Goal: Task Accomplishment & Management: Manage account settings

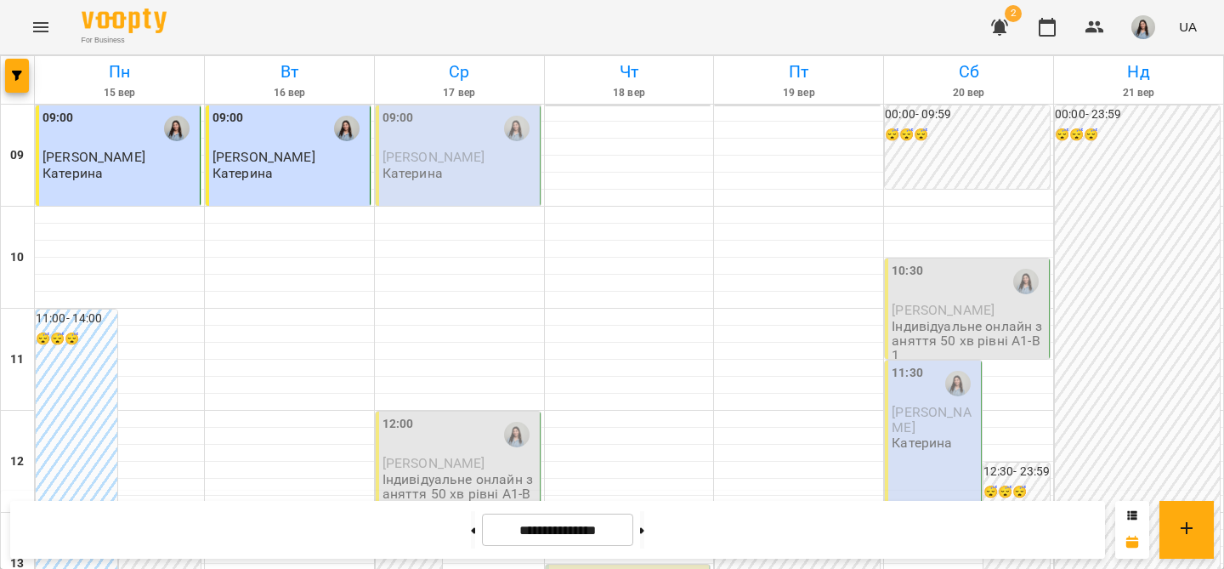
scroll to position [950, 0]
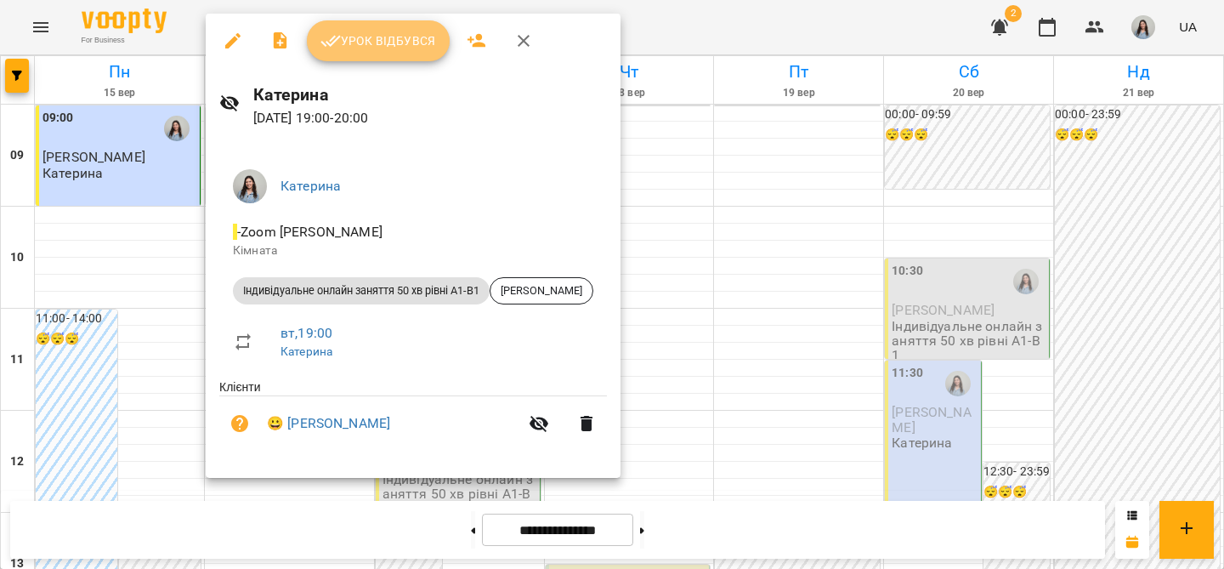
click at [348, 48] on span "Урок відбувся" at bounding box center [379, 41] width 116 height 20
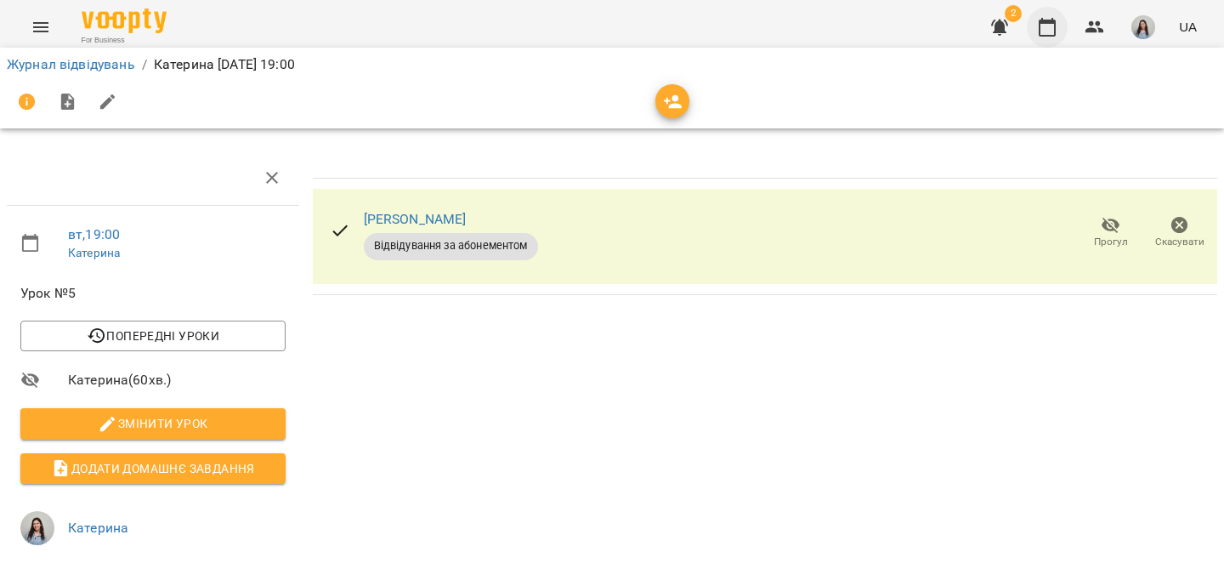
click at [1050, 37] on icon "button" at bounding box center [1047, 27] width 20 height 20
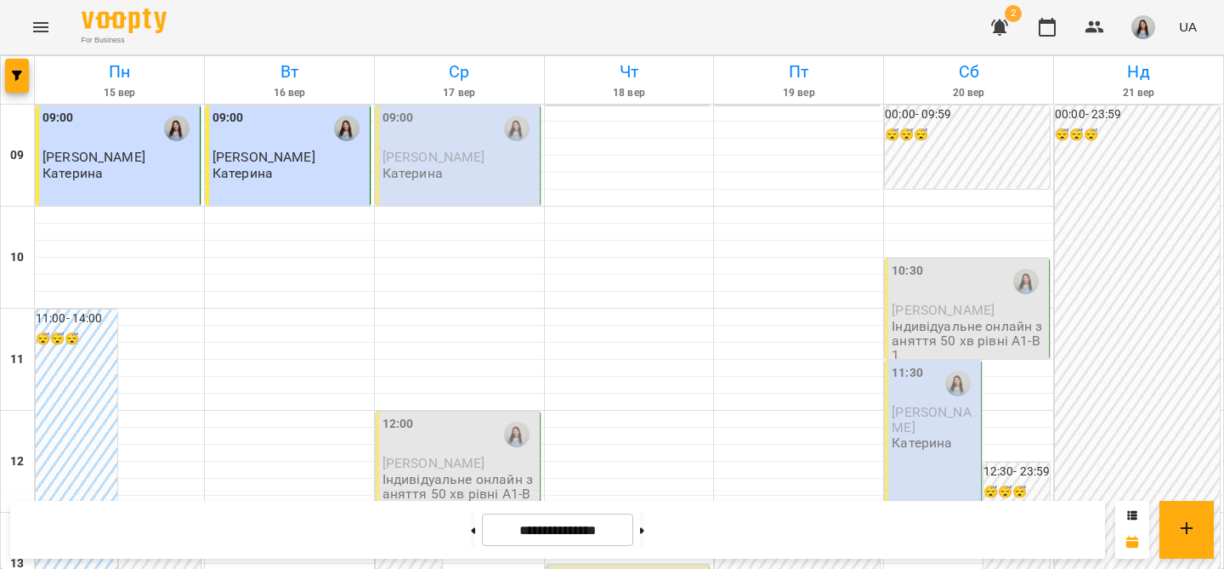
click at [425, 155] on span "[PERSON_NAME]" at bounding box center [434, 157] width 103 height 16
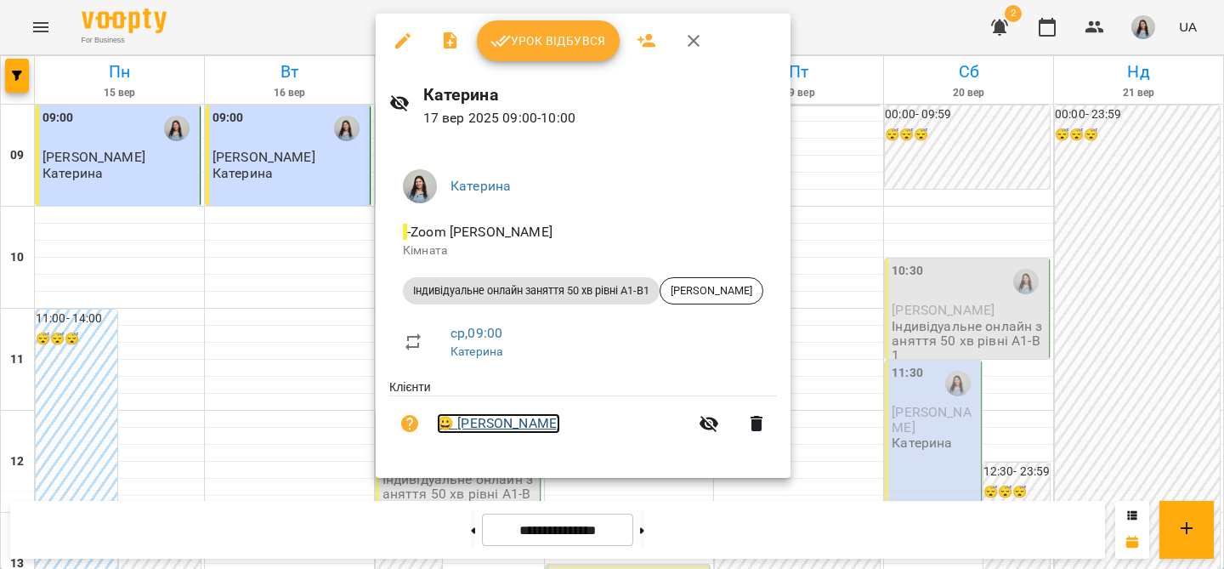
click at [491, 423] on link "😀 [PERSON_NAME]" at bounding box center [498, 423] width 123 height 20
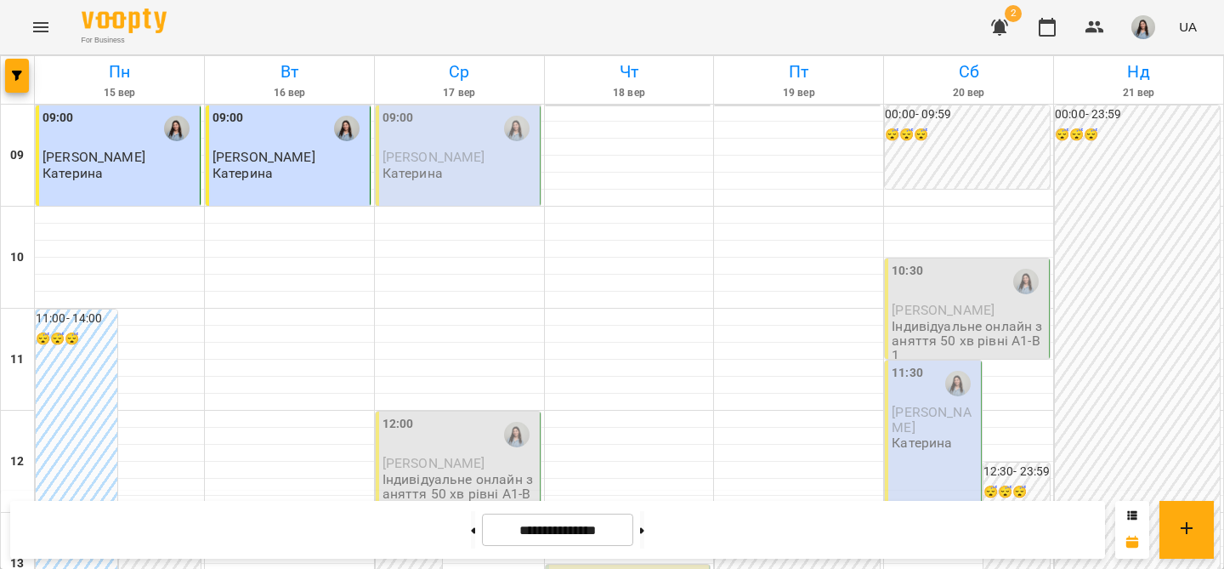
scroll to position [967, 0]
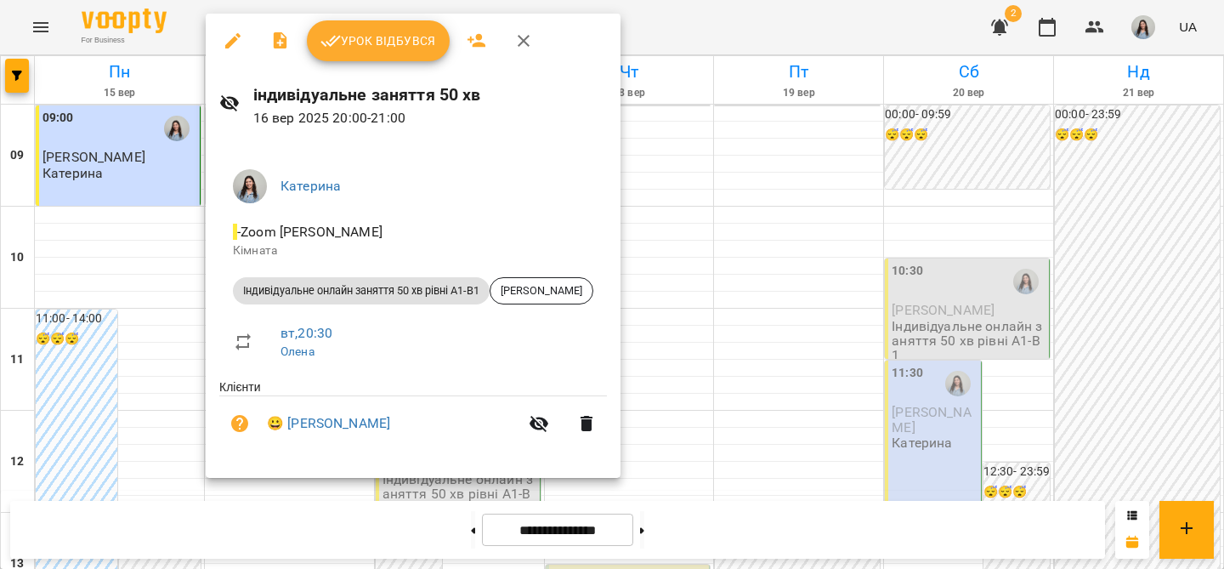
click at [761, 247] on div at bounding box center [612, 284] width 1224 height 569
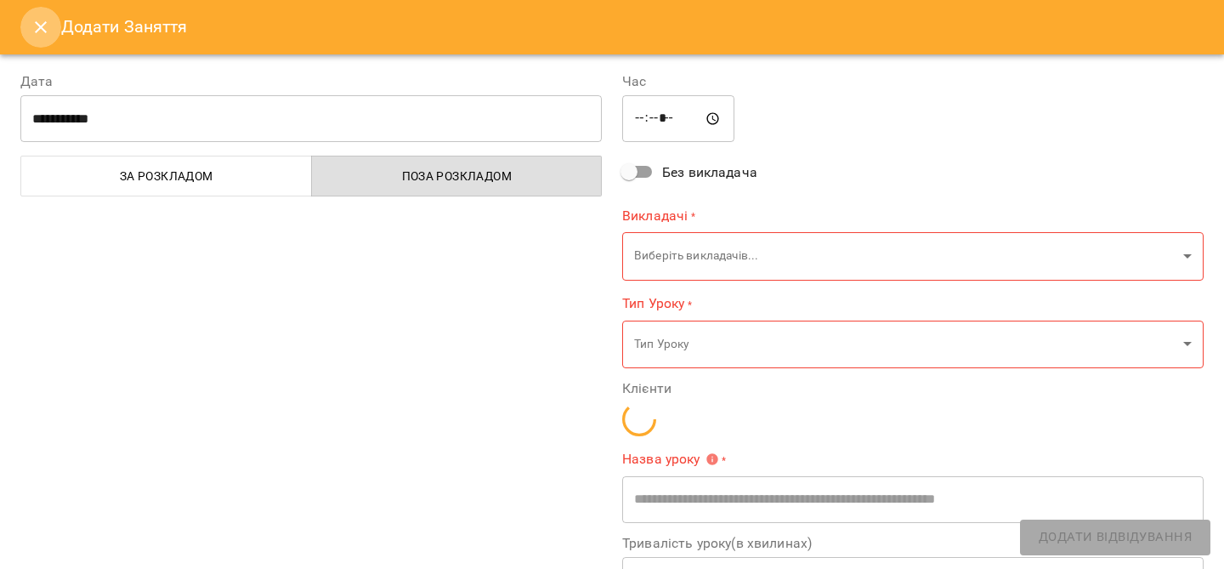
click at [41, 31] on icon "Close" at bounding box center [41, 27] width 20 height 20
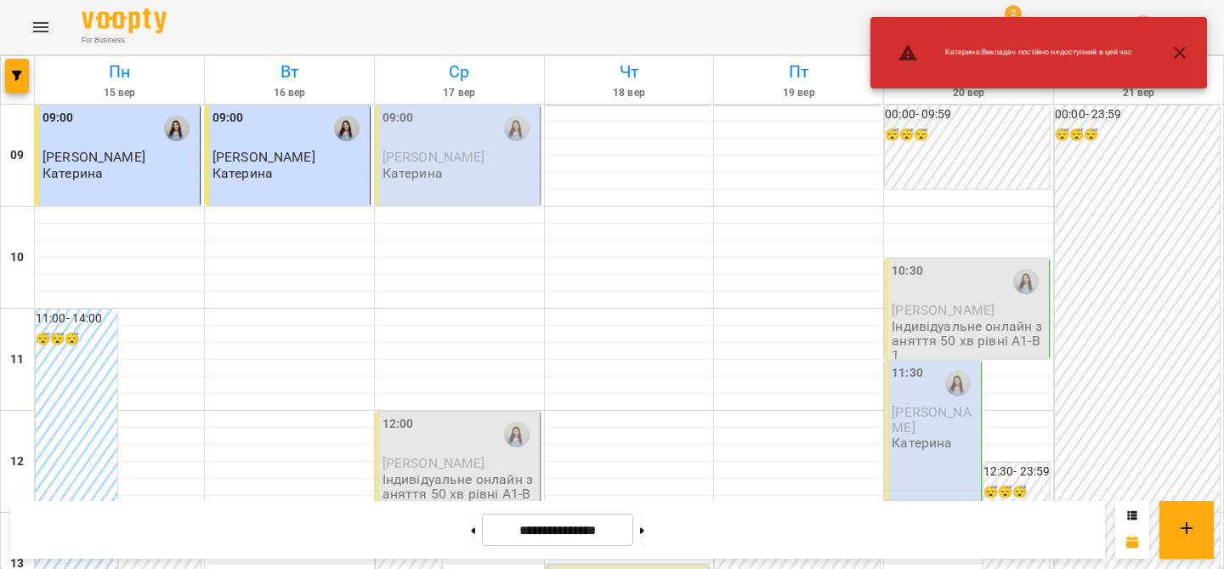
click at [1180, 49] on icon "button" at bounding box center [1180, 53] width 20 height 20
